Goal: Find specific page/section: Find specific page/section

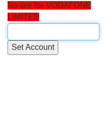
click at [28, 35] on input "text" at bounding box center [54, 31] width 92 height 17
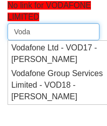
type input "Vodaf"
